Goal: Navigation & Orientation: Find specific page/section

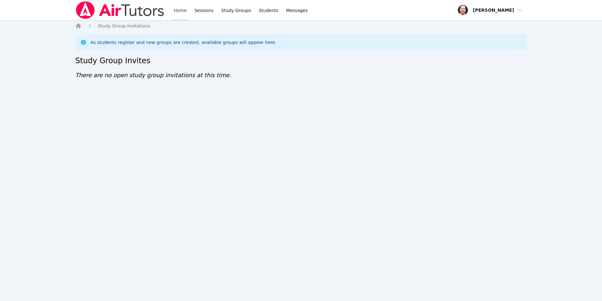
click at [179, 10] on link "Home" at bounding box center [179, 10] width 15 height 20
click at [178, 12] on link "Home" at bounding box center [179, 10] width 15 height 20
